Goal: Information Seeking & Learning: Learn about a topic

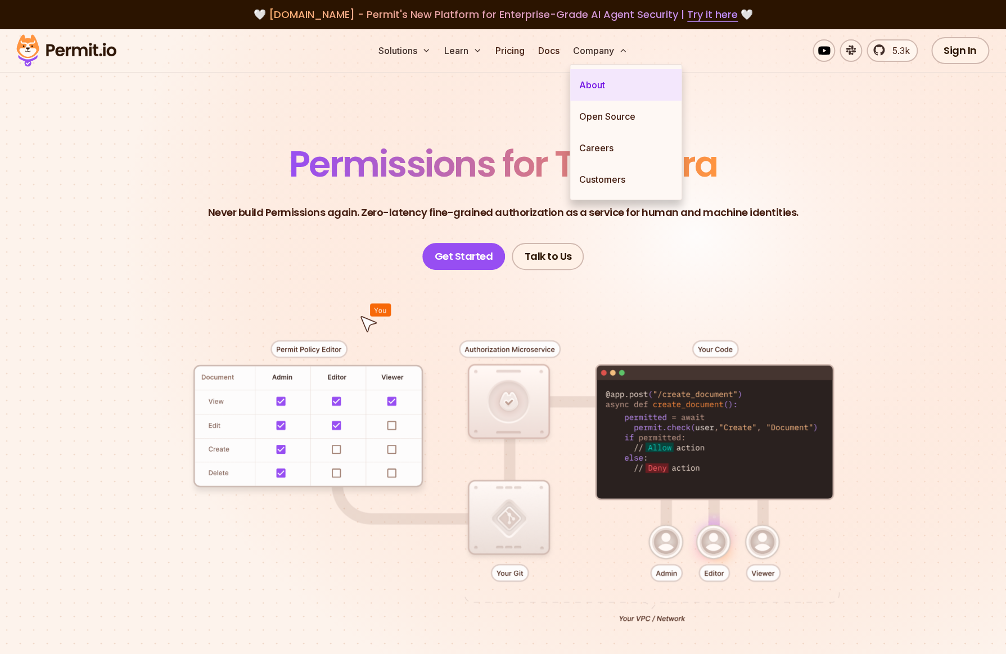
click at [598, 83] on link "About" at bounding box center [625, 84] width 111 height 31
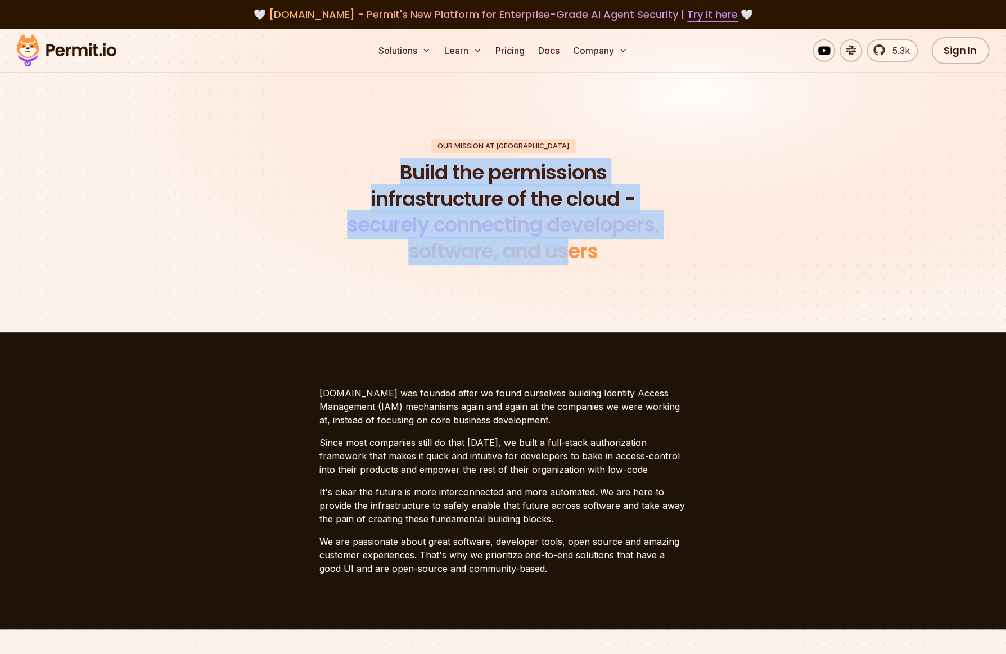
drag, startPoint x: 416, startPoint y: 179, endPoint x: 584, endPoint y: 265, distance: 188.4
click at [584, 265] on h1 "Build the permissions infrastructure of the cloud - securely connecting develop…" at bounding box center [503, 212] width 343 height 105
click at [503, 52] on link "Pricing" at bounding box center [510, 50] width 38 height 22
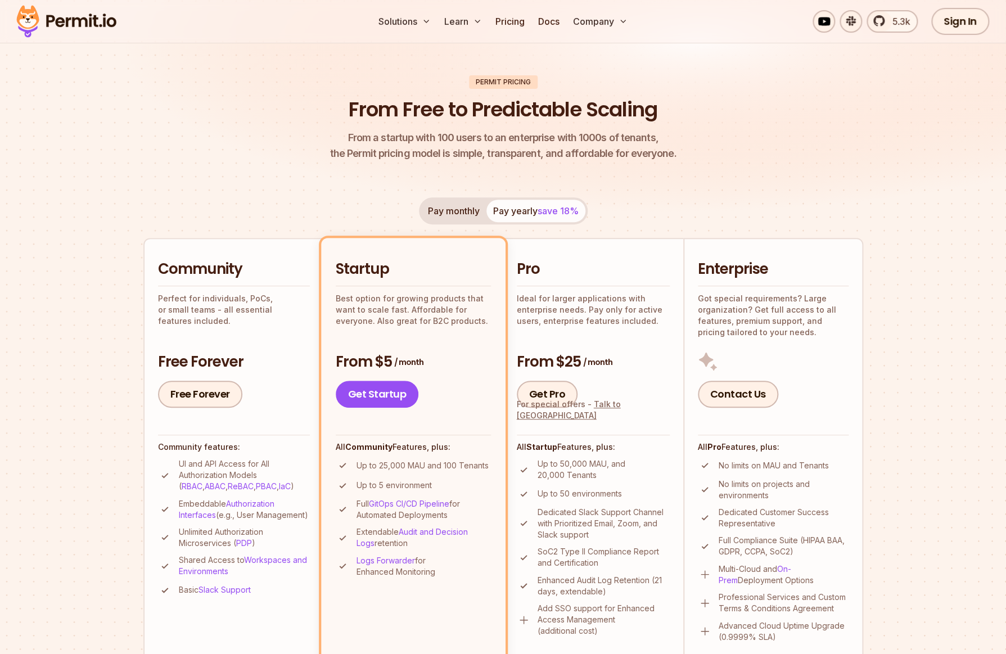
scroll to position [64, 0]
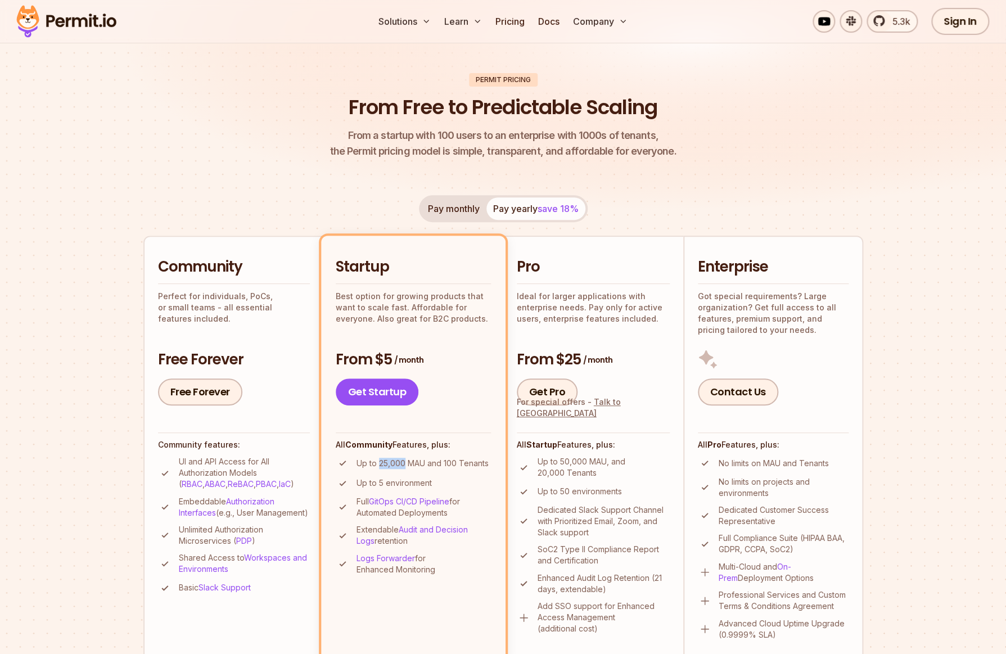
drag, startPoint x: 379, startPoint y: 464, endPoint x: 404, endPoint y: 463, distance: 25.9
click at [404, 463] on p "Up to 25,000 MAU and 100 Tenants" at bounding box center [423, 463] width 132 height 11
click at [453, 462] on p "Up to 25,000 MAU and 100 Tenants" at bounding box center [423, 463] width 132 height 11
drag, startPoint x: 444, startPoint y: 463, endPoint x: 455, endPoint y: 462, distance: 11.4
click at [455, 462] on p "Up to 25,000 MAU and 100 Tenants" at bounding box center [423, 463] width 132 height 11
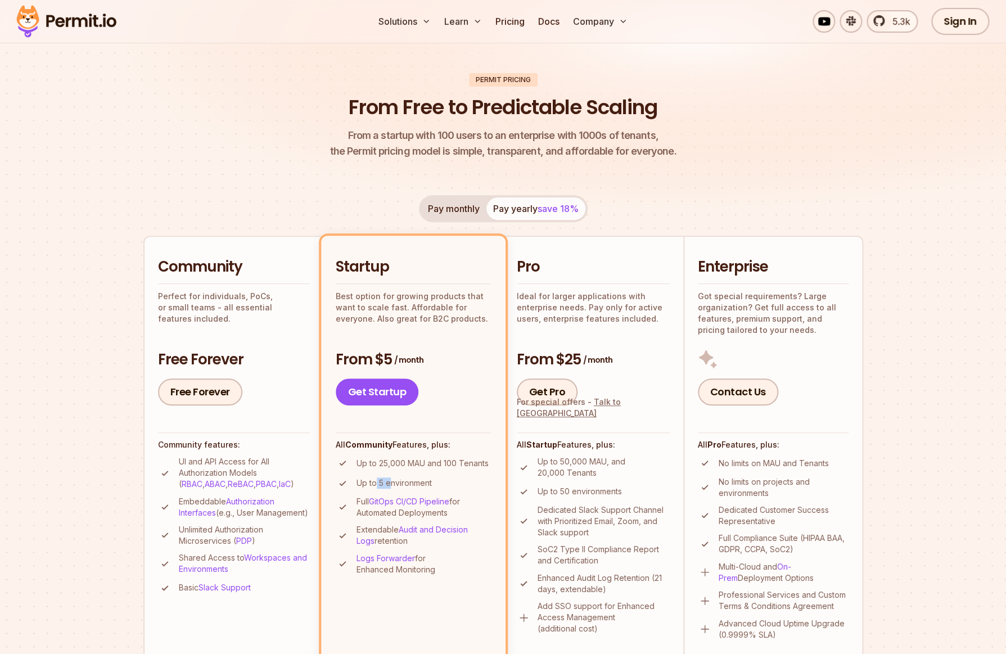
drag, startPoint x: 383, startPoint y: 481, endPoint x: 390, endPoint y: 481, distance: 7.3
click at [390, 481] on p "Up to 5 environment" at bounding box center [394, 482] width 75 height 11
drag, startPoint x: 408, startPoint y: 467, endPoint x: 442, endPoint y: 465, distance: 33.2
click at [411, 467] on p "Up to 25,000 MAU and 100 Tenants" at bounding box center [423, 463] width 132 height 11
drag, startPoint x: 489, startPoint y: 464, endPoint x: 358, endPoint y: 463, distance: 131.6
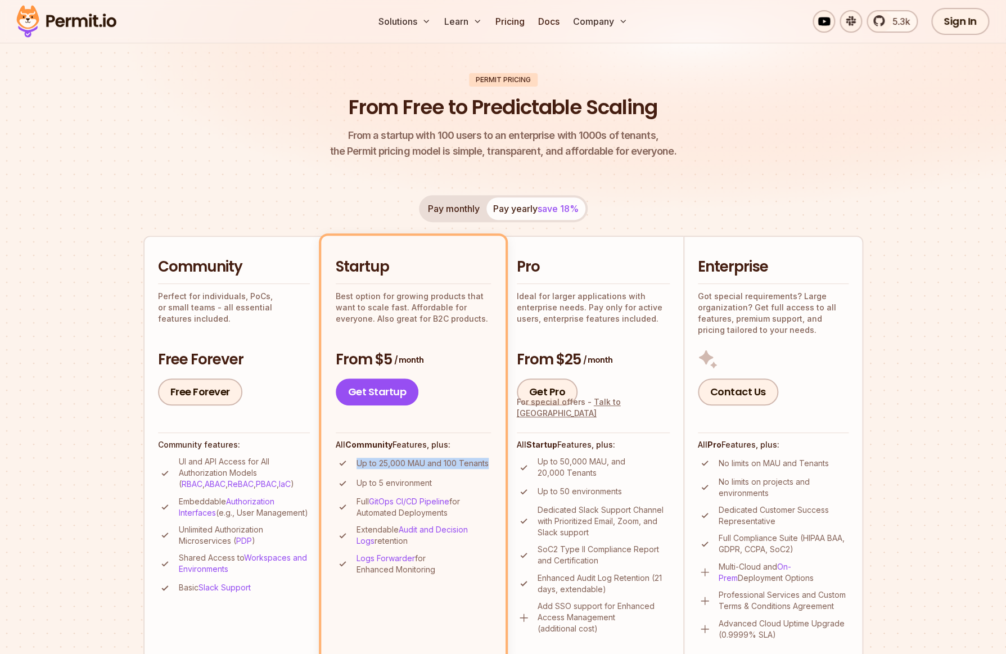
click at [358, 463] on li "Up to 25,000 MAU and 100 Tenants" at bounding box center [413, 463] width 155 height 14
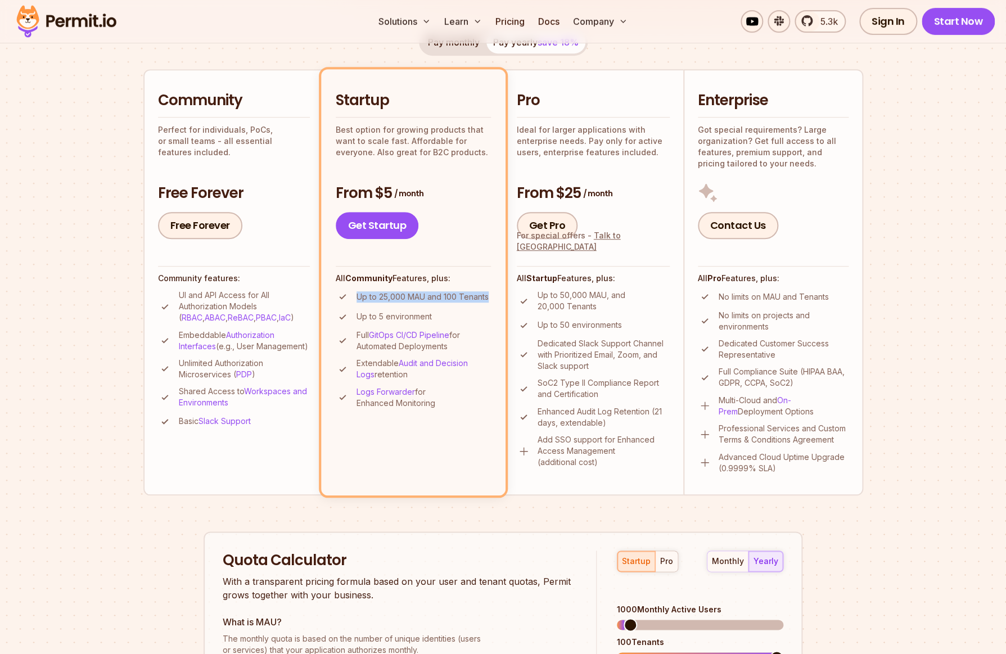
scroll to position [230, 0]
drag, startPoint x: 223, startPoint y: 377, endPoint x: 220, endPoint y: 385, distance: 9.1
click at [220, 381] on p "Unlimited Authorization Microservices ( PDP )" at bounding box center [244, 369] width 131 height 22
click at [199, 381] on p "Unlimited Authorization Microservices ( PDP )" at bounding box center [244, 369] width 131 height 22
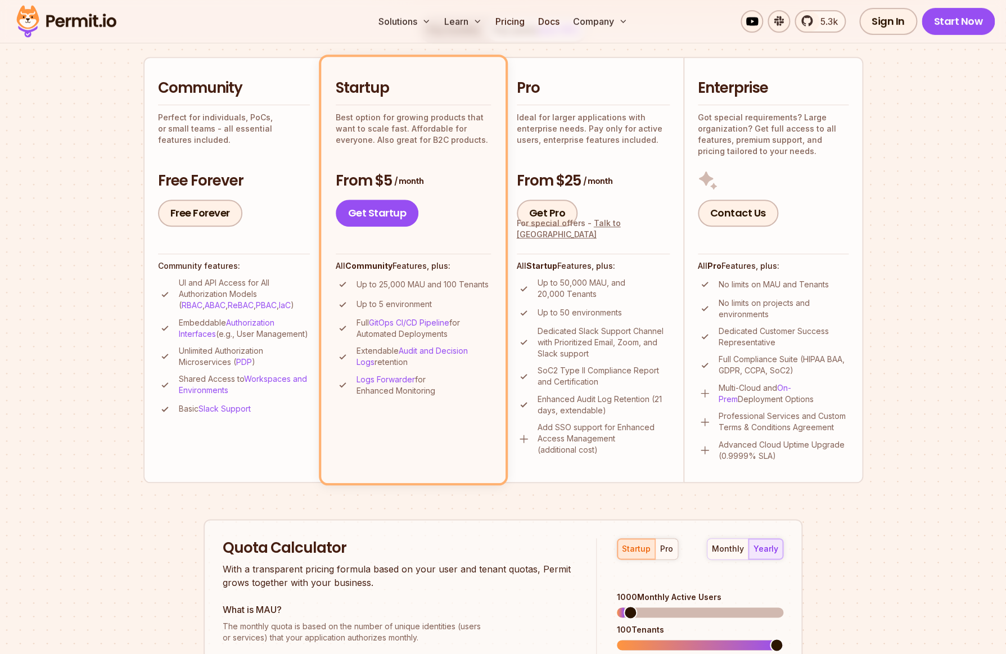
scroll to position [244, 0]
drag, startPoint x: 521, startPoint y: 236, endPoint x: 566, endPoint y: 236, distance: 45.6
click at [566, 236] on div "For special offers - Talk to us" at bounding box center [593, 228] width 153 height 22
click at [542, 237] on div "For special offers - Talk to us" at bounding box center [593, 228] width 153 height 22
drag, startPoint x: 628, startPoint y: 283, endPoint x: 618, endPoint y: 296, distance: 16.1
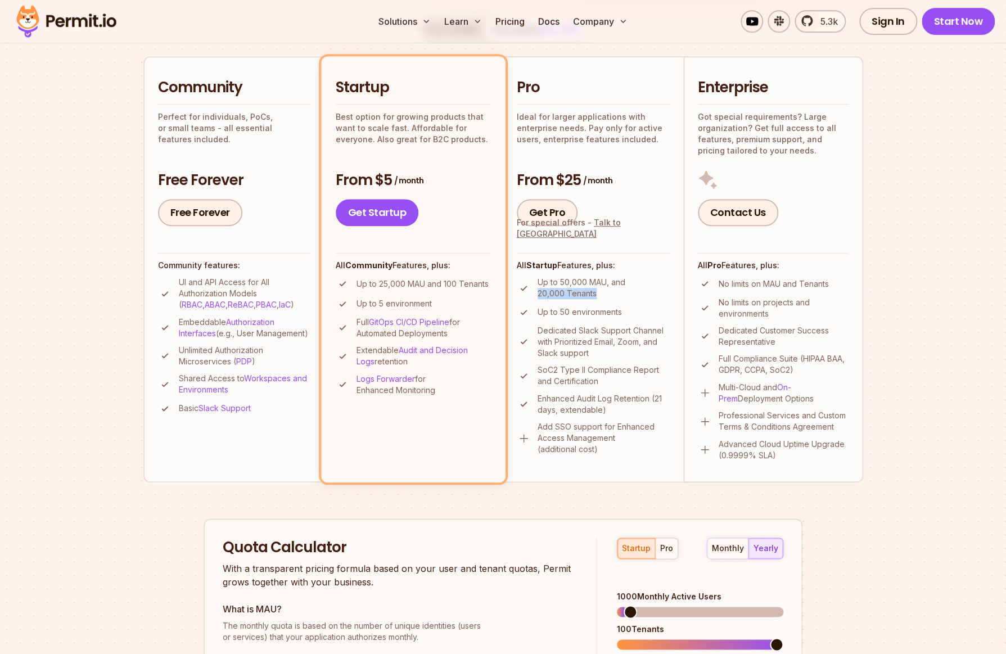
click at [618, 296] on p "Up to 50,000 MAU, and 20,000 Tenants" at bounding box center [604, 288] width 132 height 22
click at [575, 313] on p "Up to 50 environments" at bounding box center [580, 312] width 84 height 11
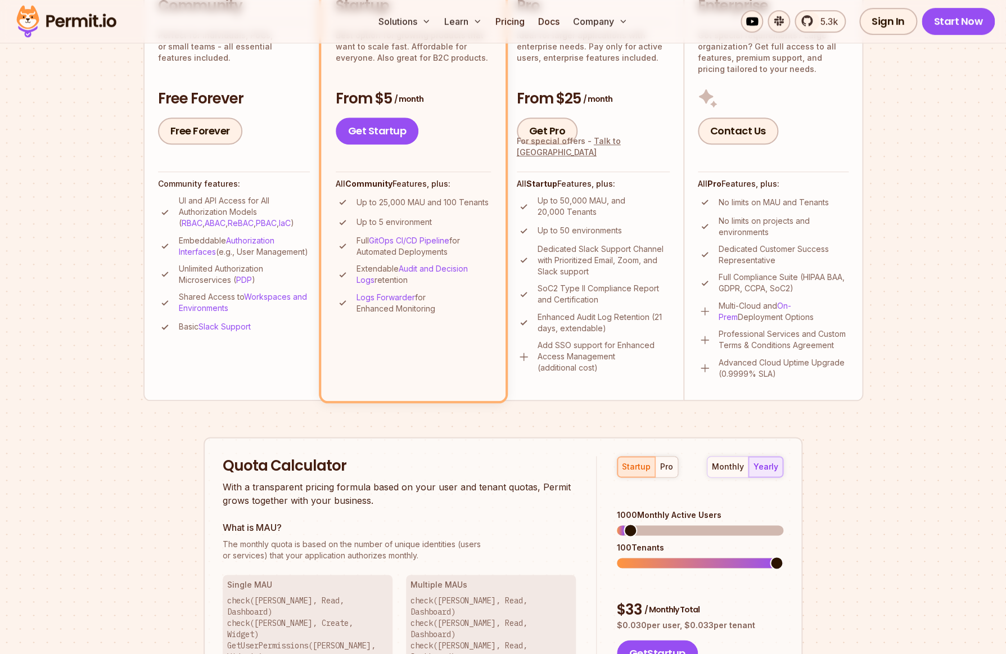
scroll to position [273, 0]
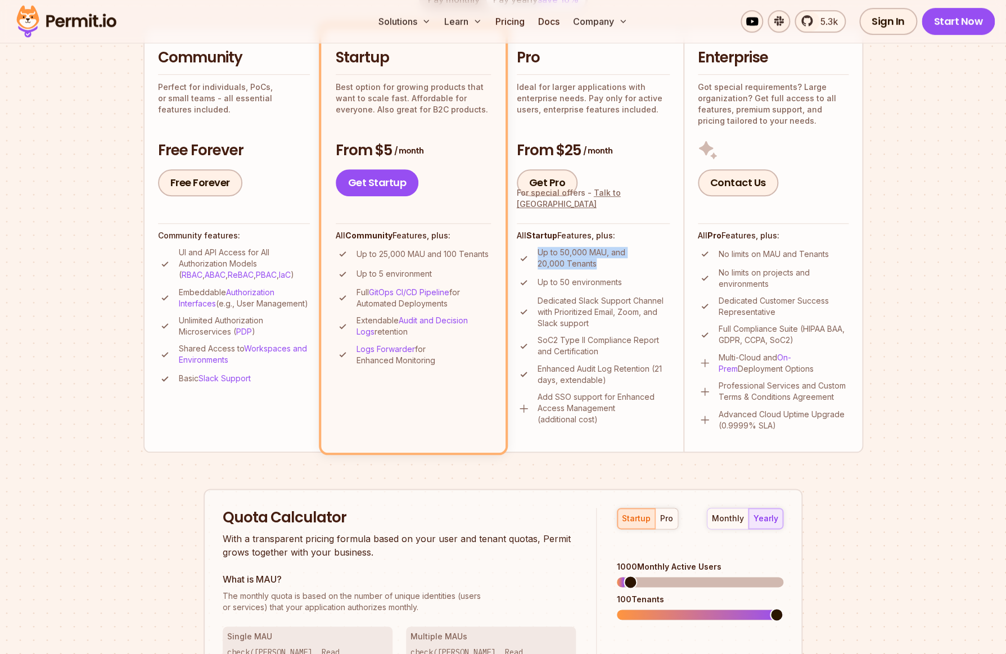
drag, startPoint x: 572, startPoint y: 267, endPoint x: 543, endPoint y: 253, distance: 31.7
click at [539, 251] on p "Up to 50,000 MAU, and 20,000 Tenants" at bounding box center [604, 258] width 132 height 22
click at [578, 262] on p "Up to 50,000 MAU, and 20,000 Tenants" at bounding box center [604, 258] width 132 height 22
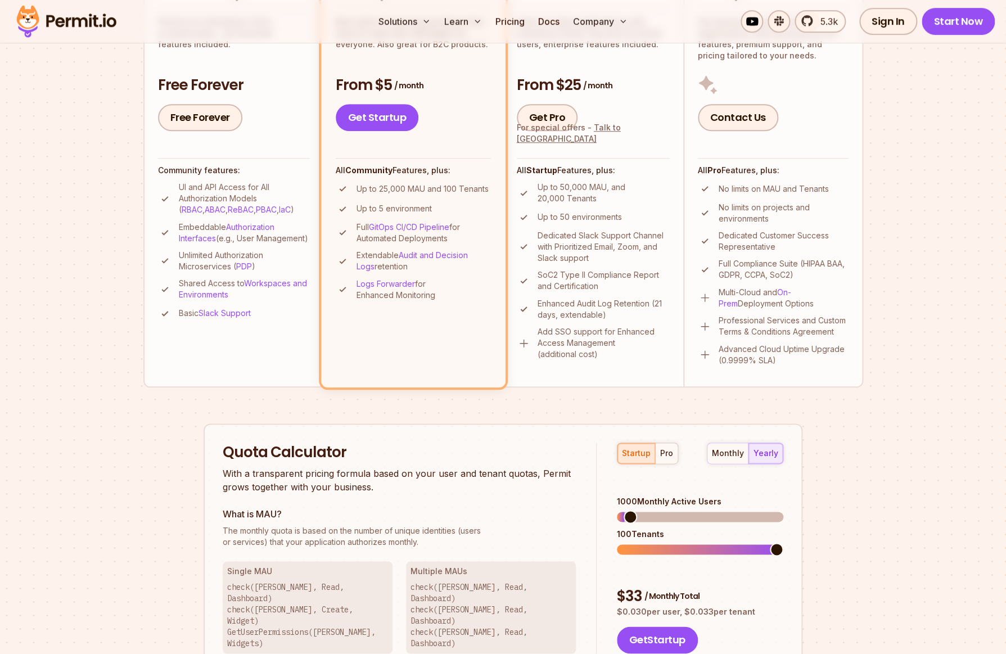
scroll to position [339, 0]
click at [634, 457] on div "startup pro" at bounding box center [647, 452] width 61 height 21
click at [673, 454] on button "pro" at bounding box center [666, 453] width 22 height 20
click at [783, 542] on span at bounding box center [776, 548] width 13 height 13
click at [617, 510] on span at bounding box center [623, 516] width 13 height 13
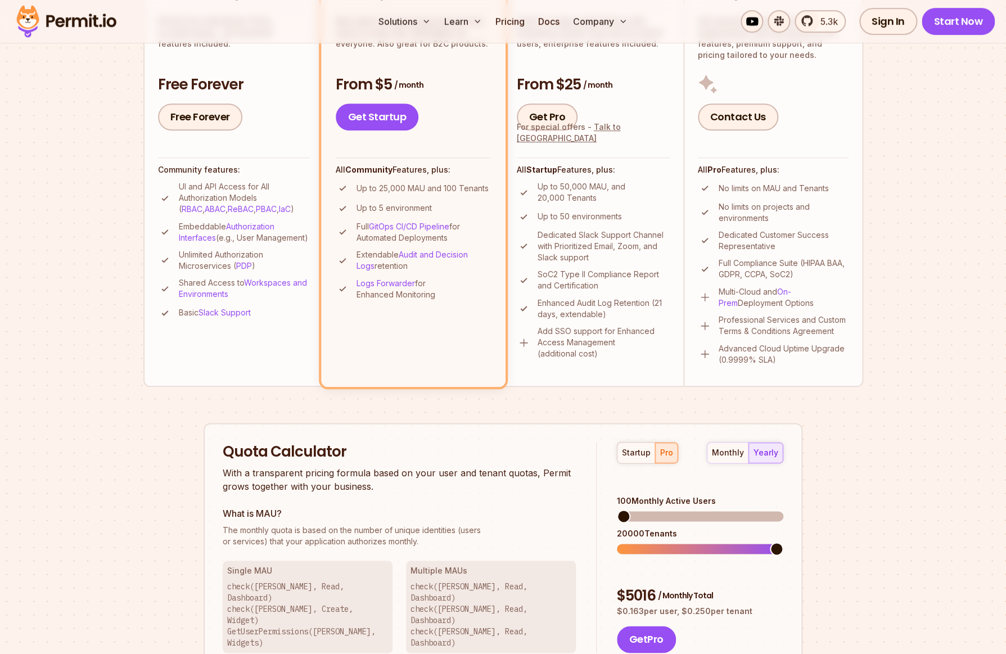
click at [783, 542] on span at bounding box center [776, 548] width 13 height 13
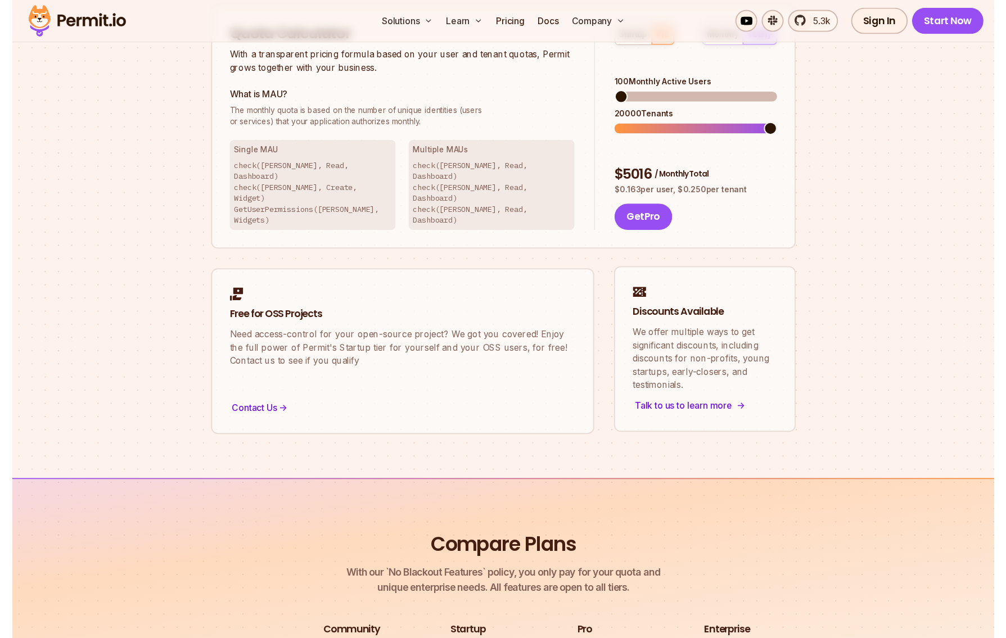
scroll to position [912, 0]
